Goal: Transaction & Acquisition: Purchase product/service

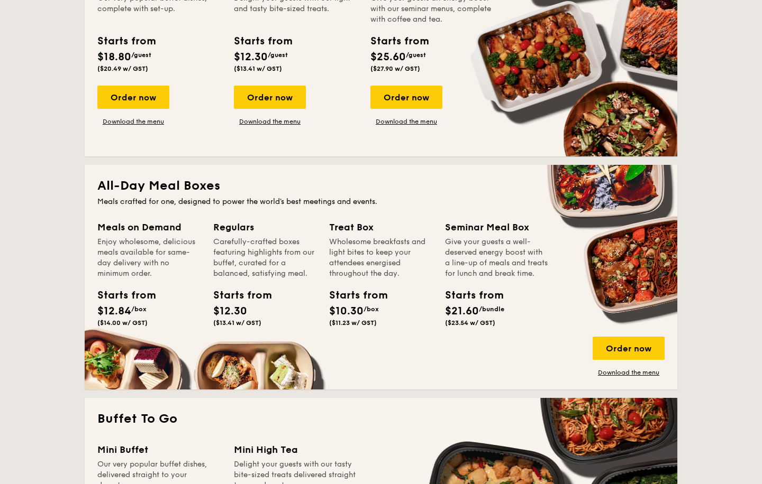
scroll to position [602, 0]
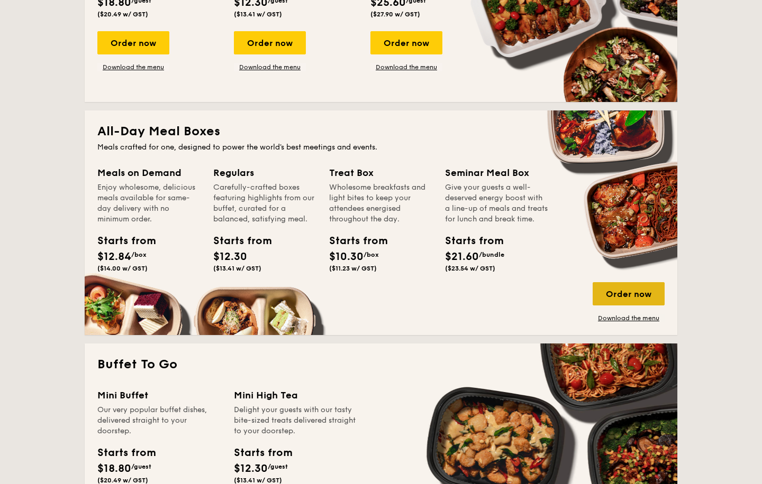
click at [631, 298] on div "Order now" at bounding box center [628, 293] width 72 height 23
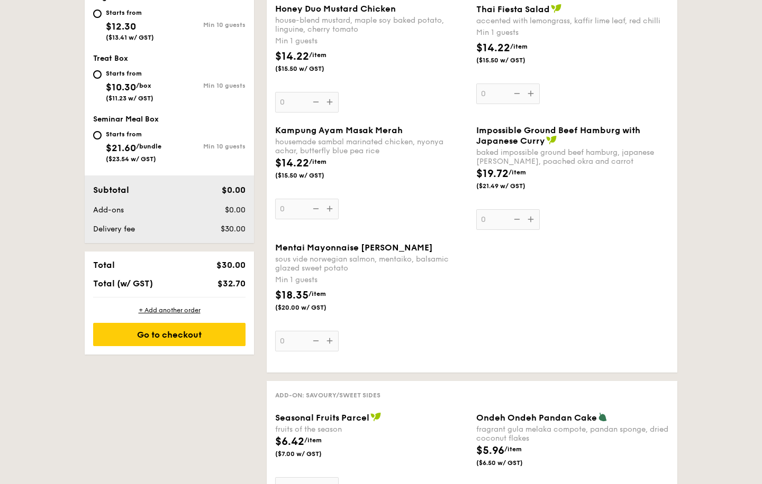
scroll to position [281, 0]
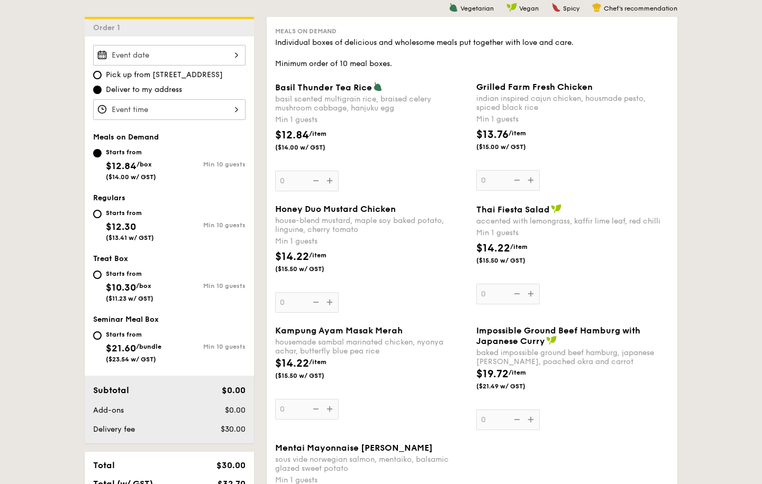
click at [120, 215] on div "Starts from" at bounding box center [130, 213] width 48 height 8
click at [102, 215] on input "Starts from $12.30 ($13.41 w/ GST) Min 10 guests" at bounding box center [97, 214] width 8 height 8
radio input "true"
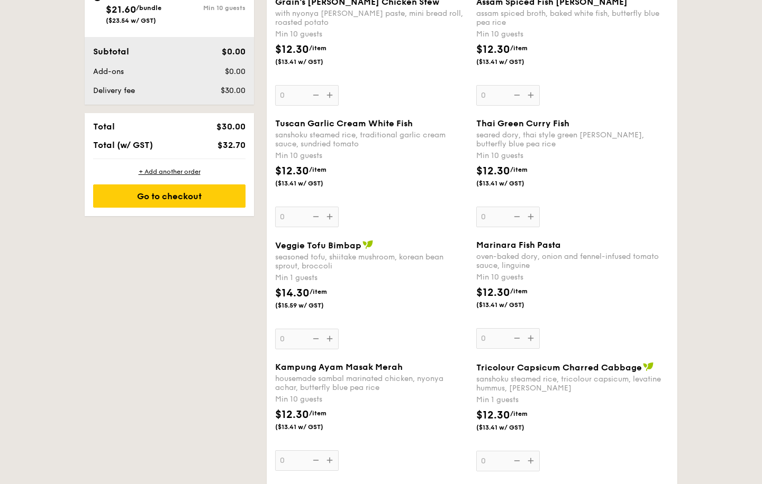
scroll to position [675, 0]
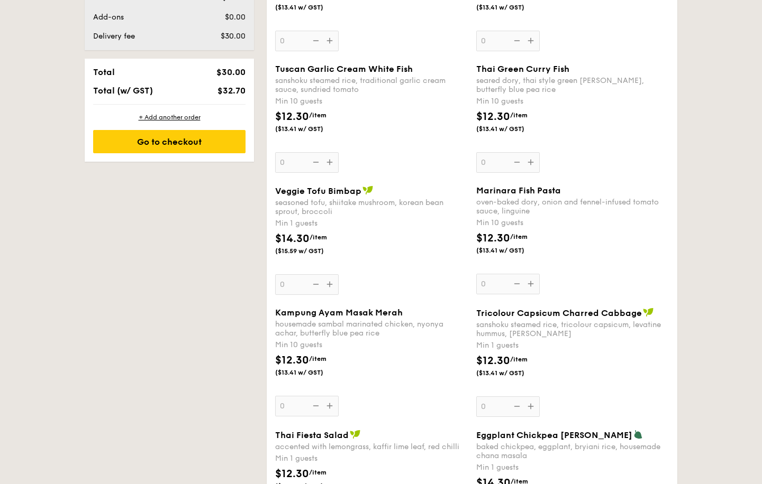
click at [330, 286] on div "Veggie Tofu Bimbap seasoned tofu, shiitake mushroom, korean bean sprout, brocco…" at bounding box center [371, 240] width 192 height 109
click at [330, 286] on input "0" at bounding box center [306, 284] width 63 height 21
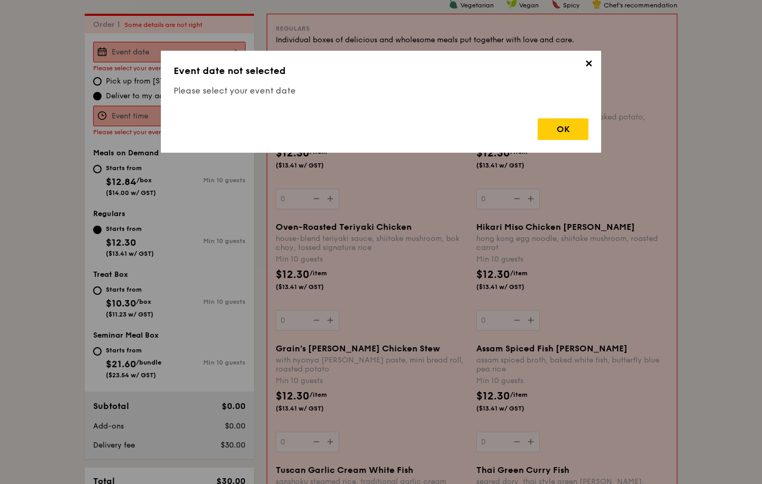
scroll to position [282, 0]
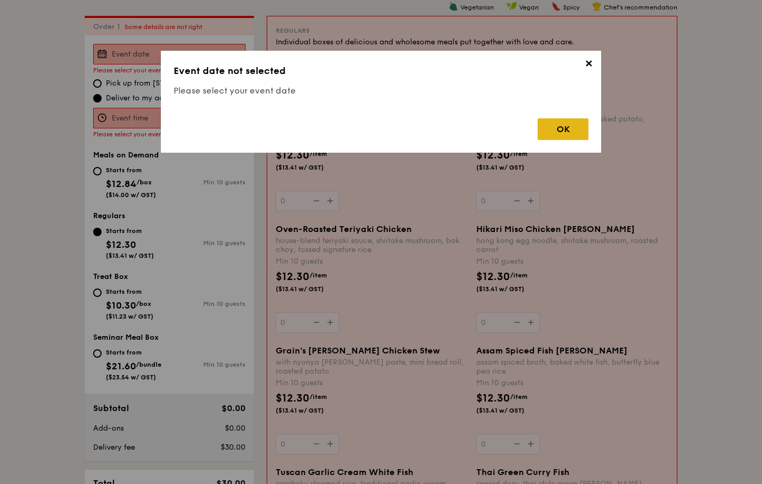
click at [572, 137] on div "OK" at bounding box center [562, 129] width 51 height 22
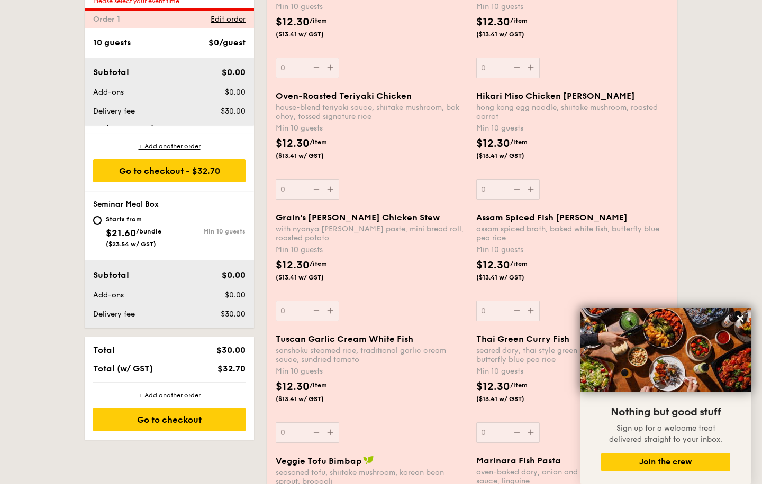
scroll to position [0, 0]
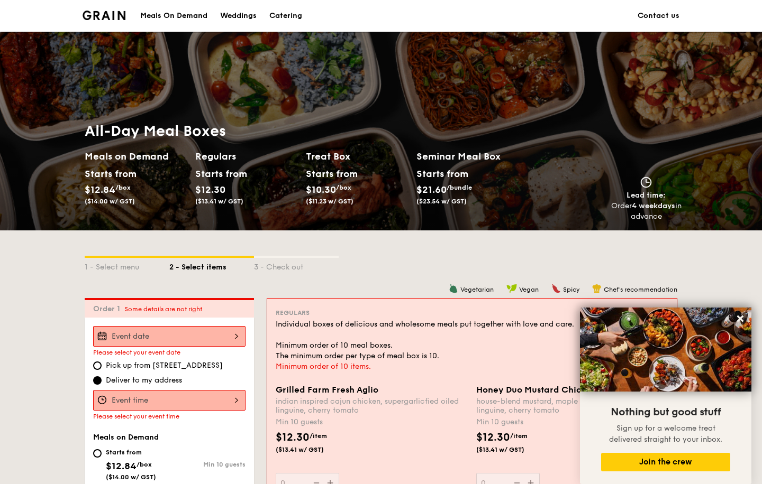
click at [234, 15] on div "Weddings" at bounding box center [238, 16] width 36 height 32
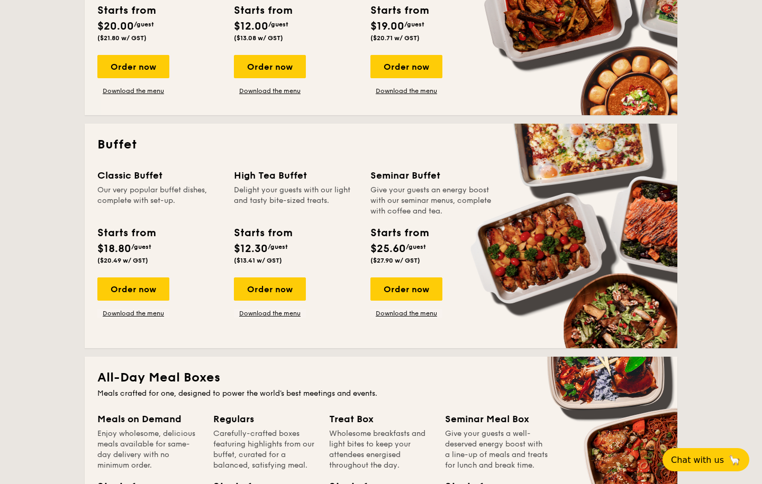
scroll to position [363, 0]
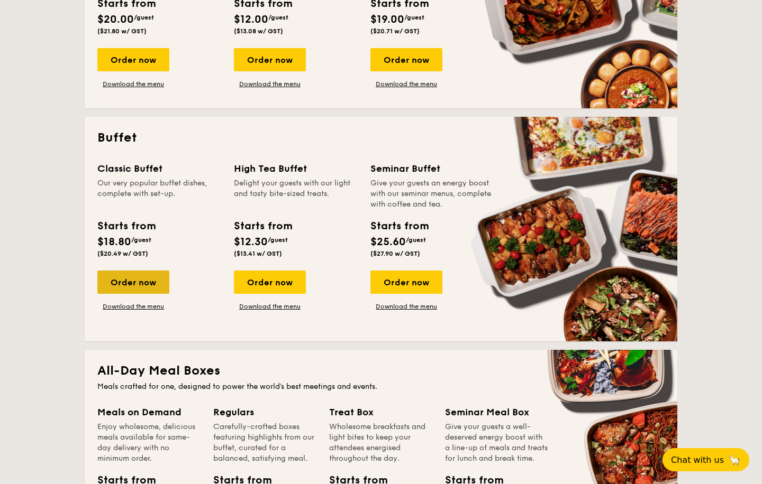
click at [143, 283] on div "Order now" at bounding box center [133, 282] width 72 height 23
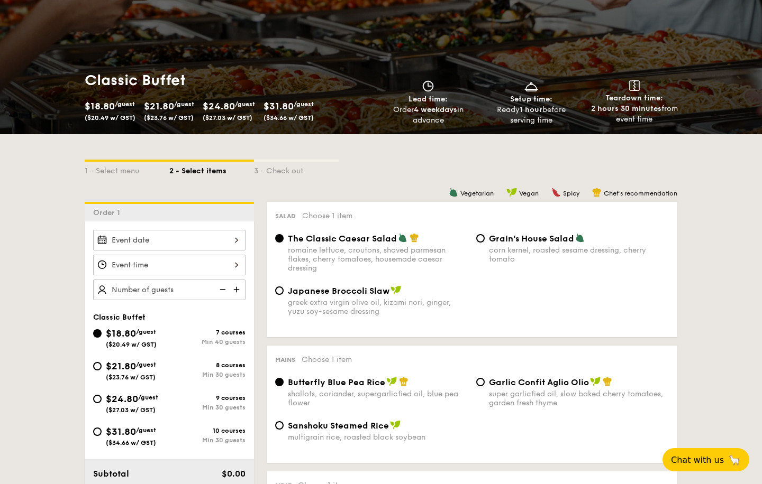
scroll to position [148, 0]
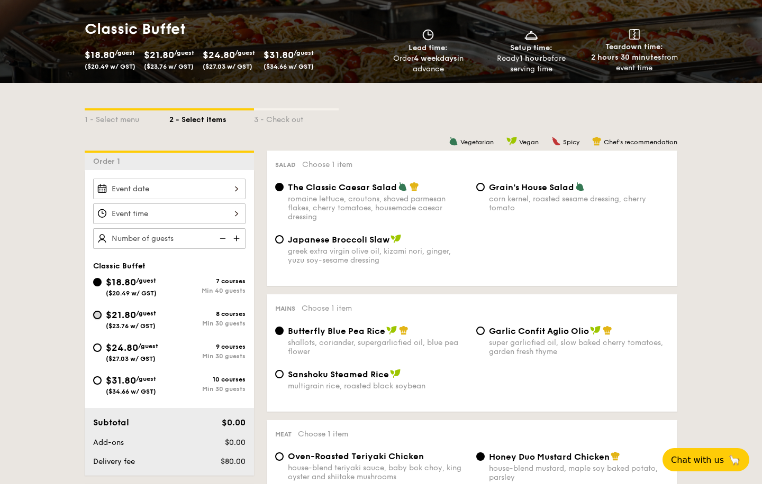
click at [97, 316] on input "$21.80 /guest ($23.76 w/ GST) 8 courses Min 30 guests" at bounding box center [97, 315] width 8 height 8
radio input "true"
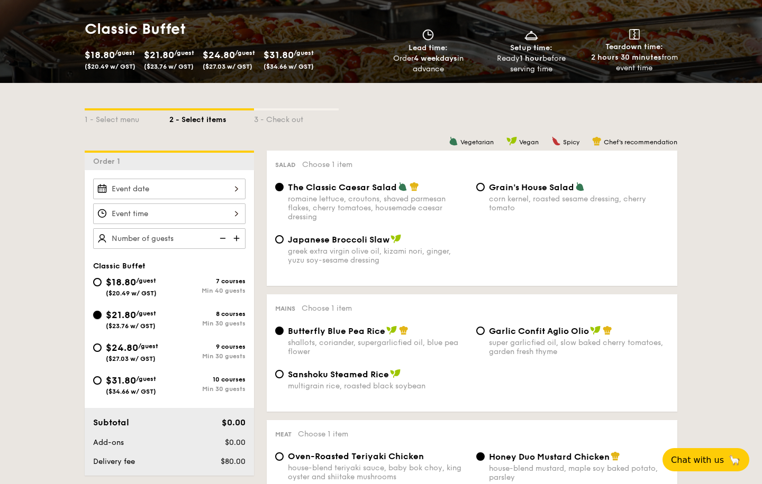
radio input "true"
